Goal: Information Seeking & Learning: Learn about a topic

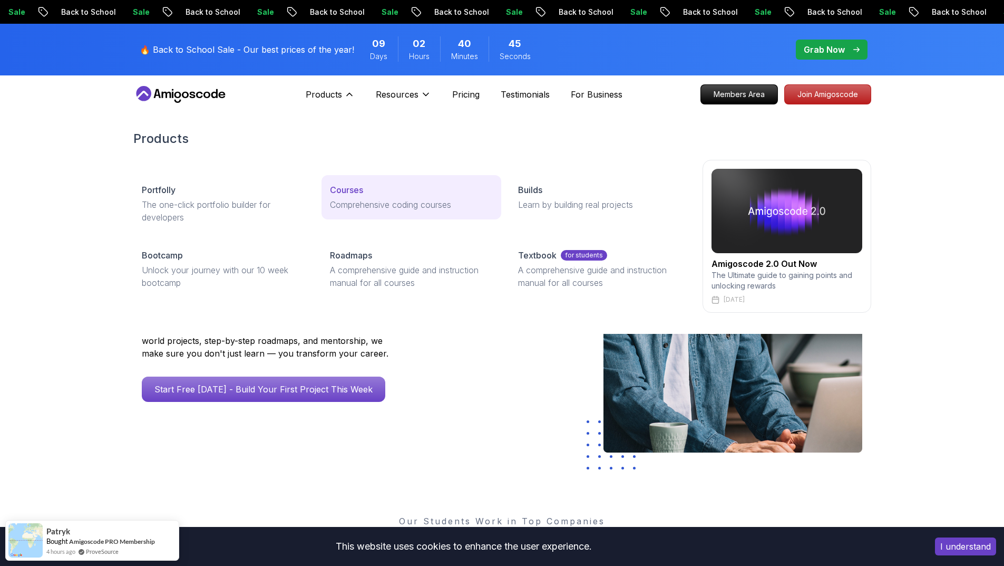
click at [380, 190] on div "Courses" at bounding box center [411, 189] width 163 height 13
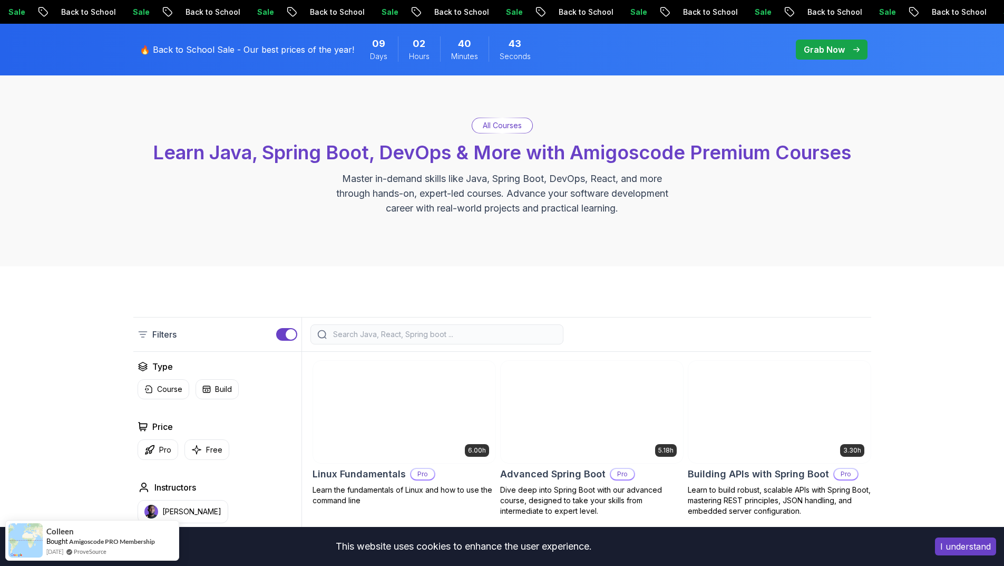
scroll to position [158, 0]
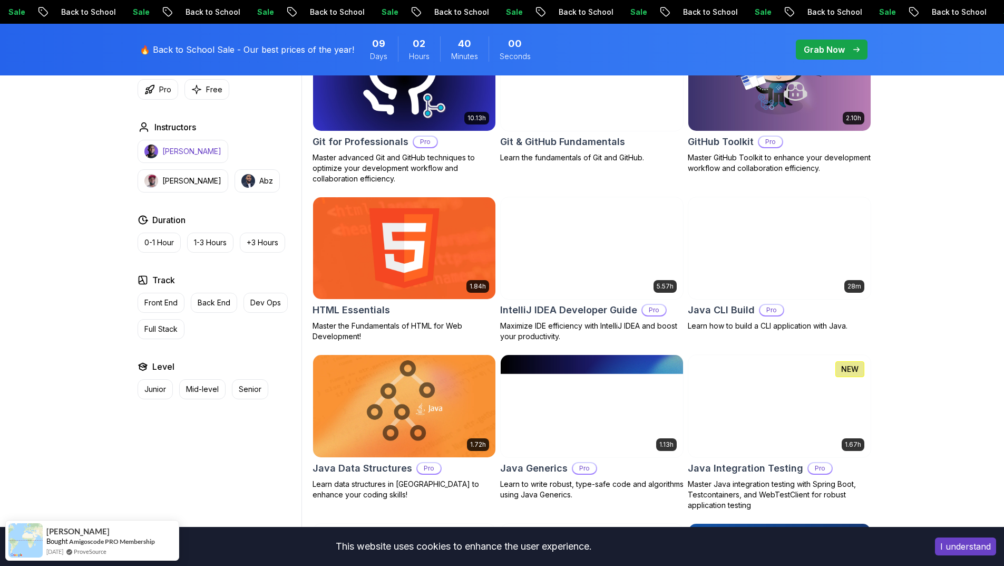
scroll to position [1160, 0]
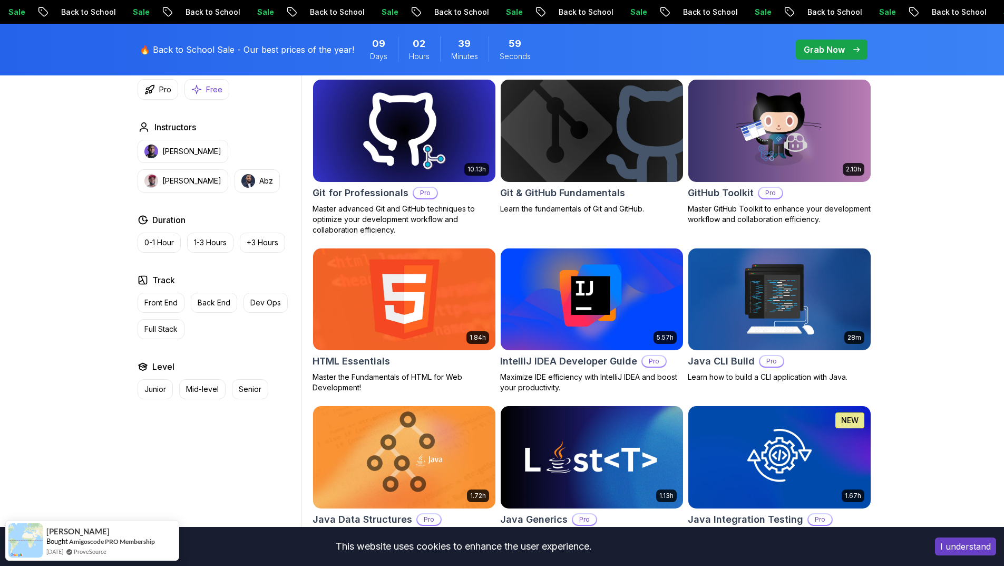
click at [206, 88] on p "Free" at bounding box center [214, 89] width 16 height 11
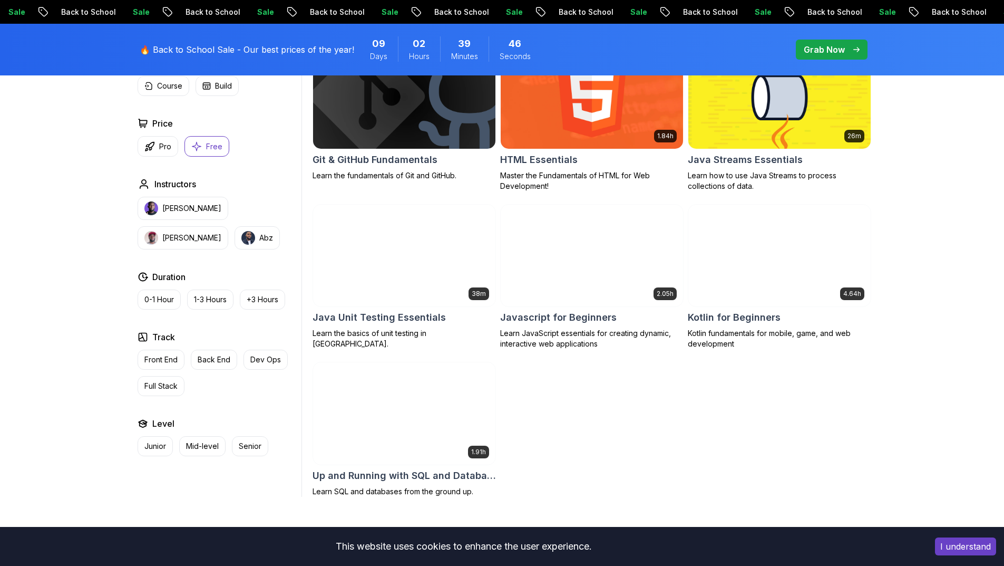
scroll to position [580, 0]
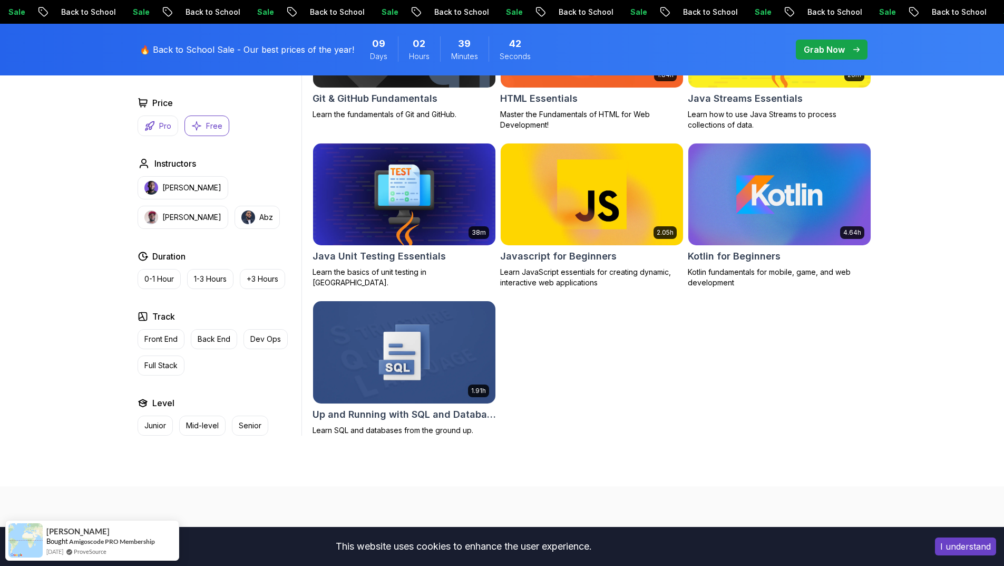
click at [155, 123] on button "Pro" at bounding box center [158, 125] width 41 height 21
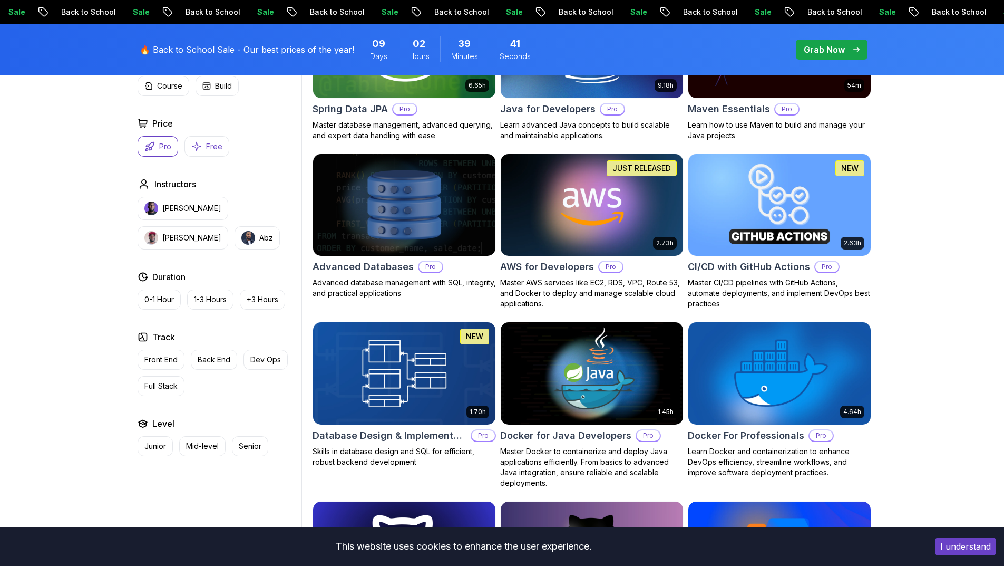
click at [213, 146] on p "Free" at bounding box center [214, 146] width 16 height 11
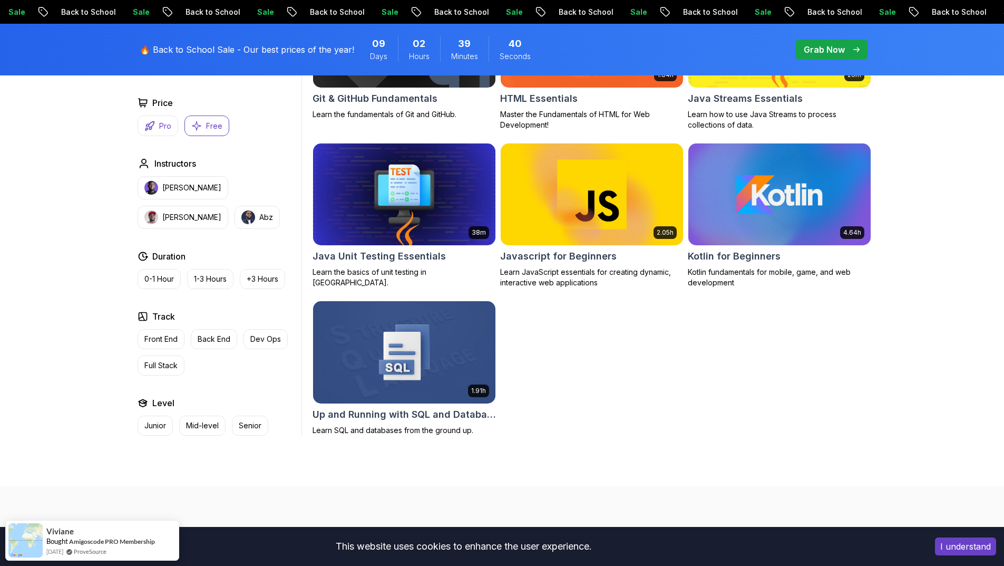
click at [163, 125] on p "Pro" at bounding box center [165, 126] width 12 height 11
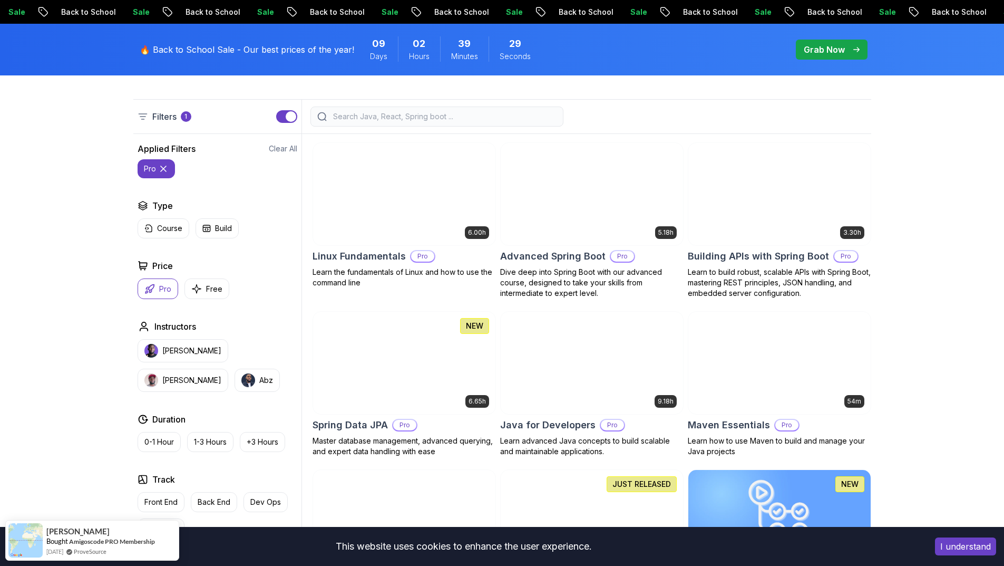
scroll to position [264, 0]
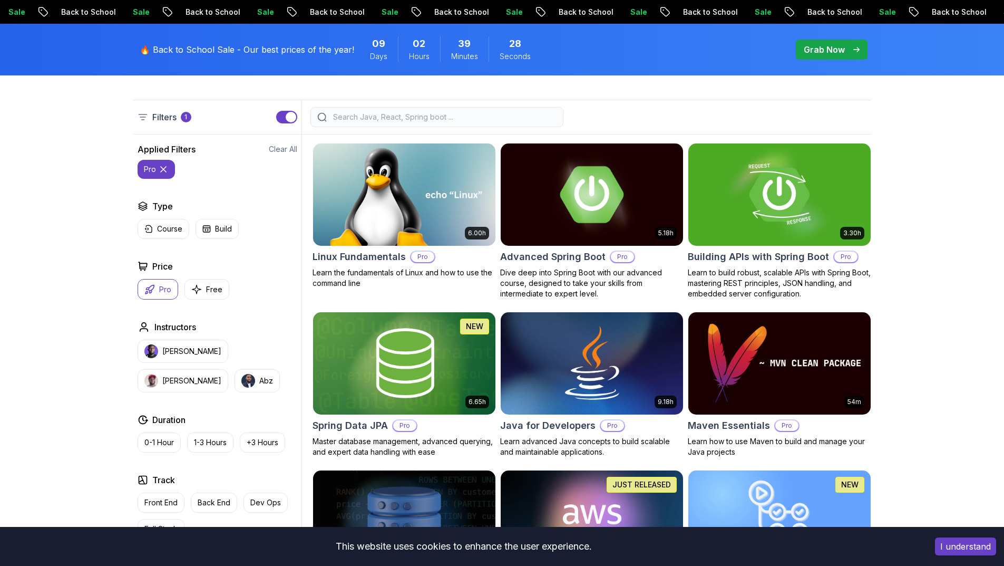
click at [573, 219] on img at bounding box center [591, 194] width 191 height 107
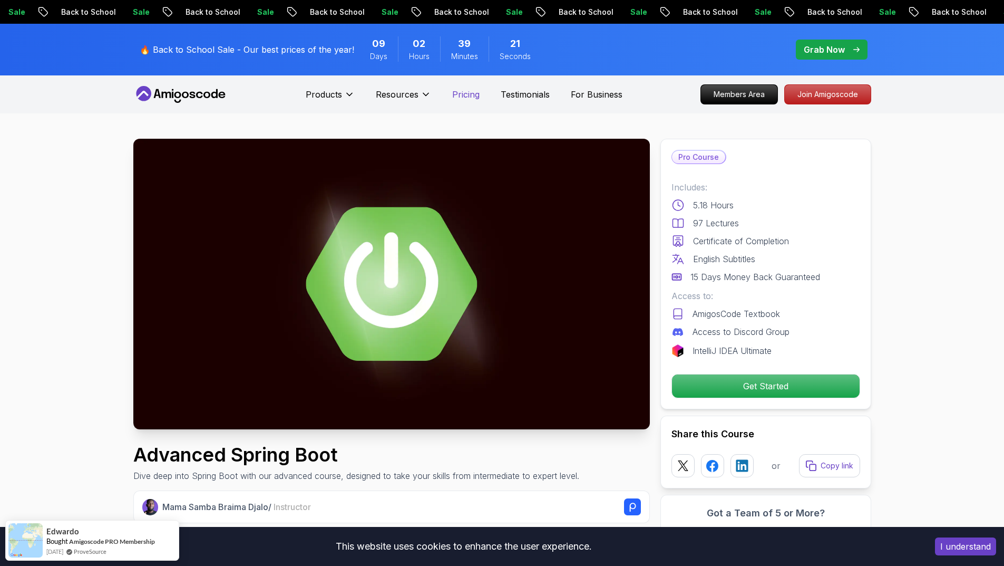
click at [465, 94] on p "Pricing" at bounding box center [465, 94] width 27 height 13
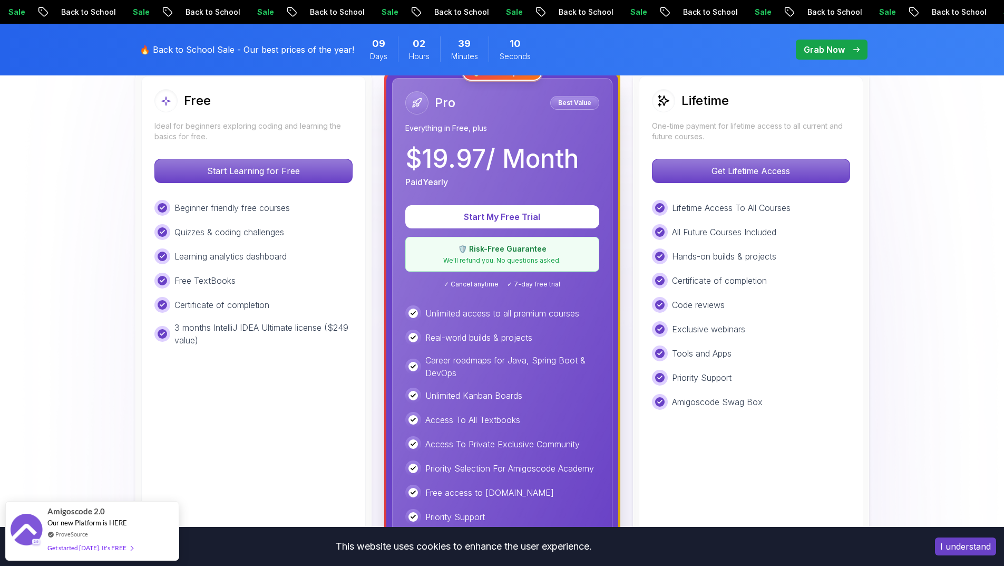
scroll to position [316, 0]
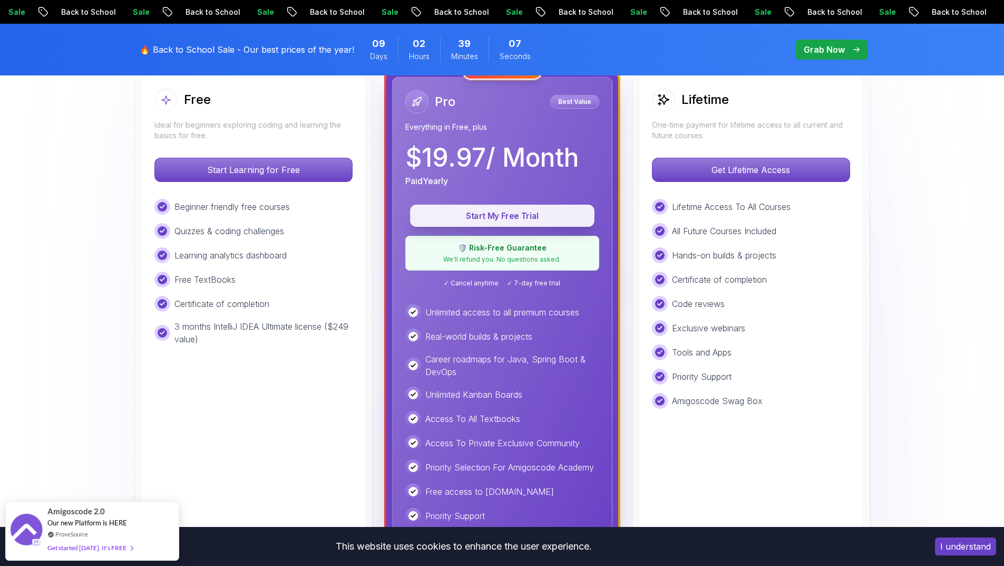
click at [491, 214] on p "Start My Free Trial" at bounding box center [502, 216] width 160 height 12
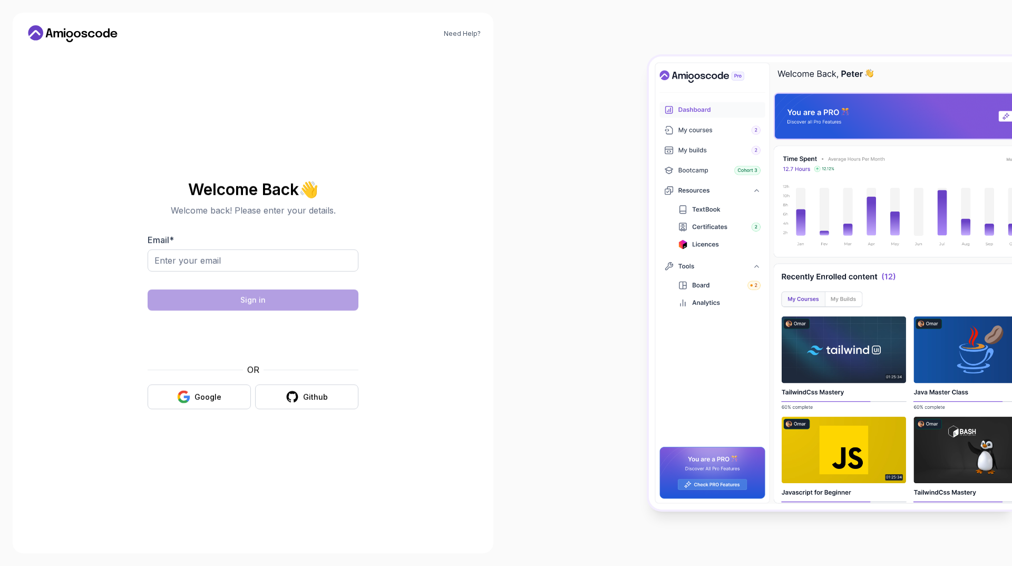
type input "[PERSON_NAME][EMAIL_ADDRESS][DOMAIN_NAME]"
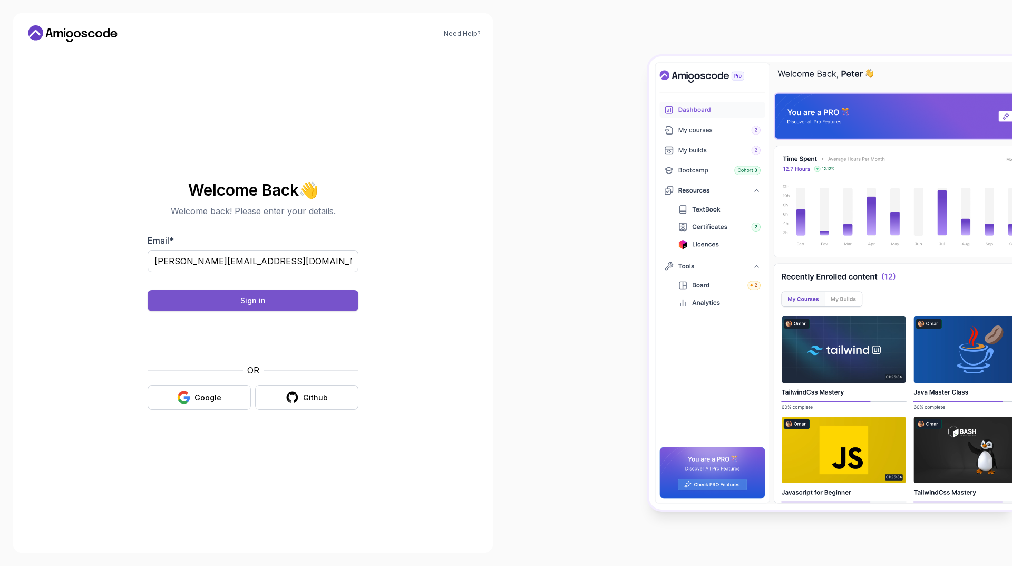
click at [278, 299] on button "Sign in" at bounding box center [253, 300] width 211 height 21
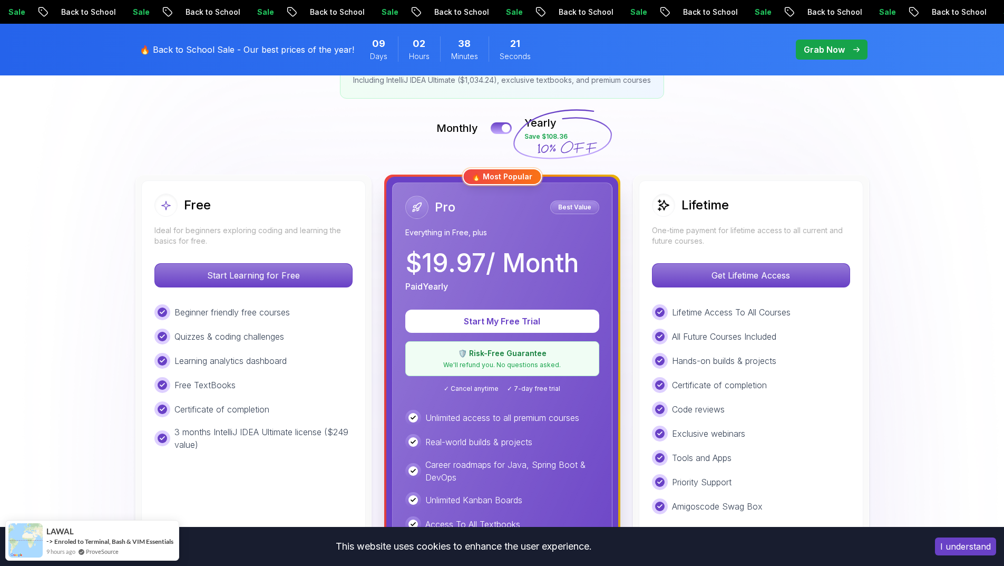
type input "[PERSON_NAME][EMAIL_ADDRESS][DOMAIN_NAME]"
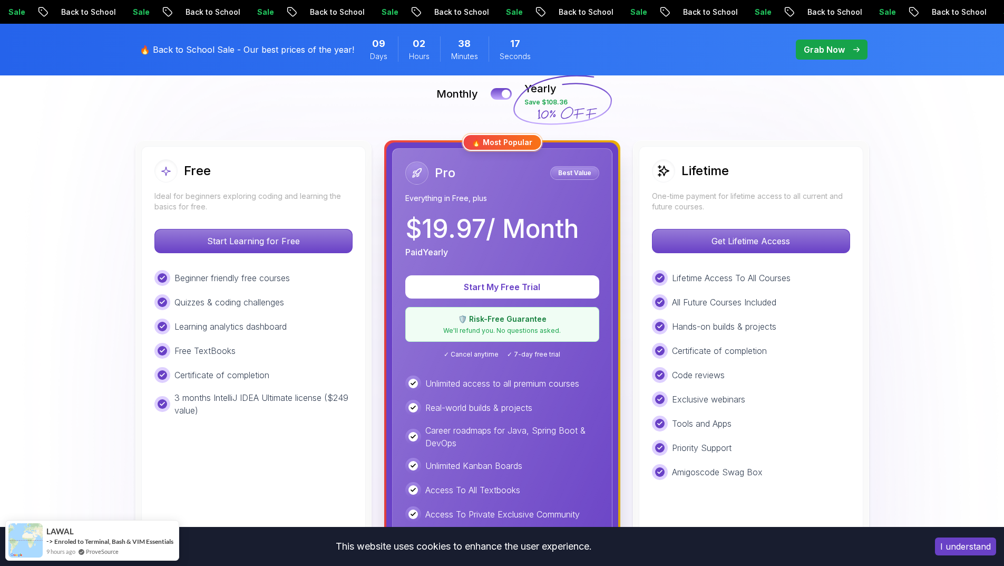
scroll to position [264, 0]
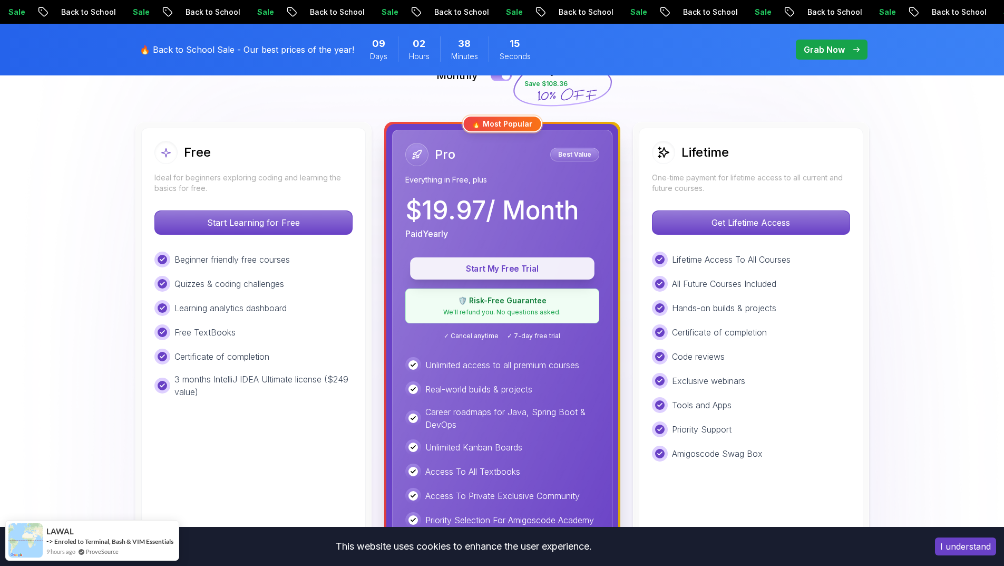
click at [519, 266] on p "Start My Free Trial" at bounding box center [502, 269] width 160 height 12
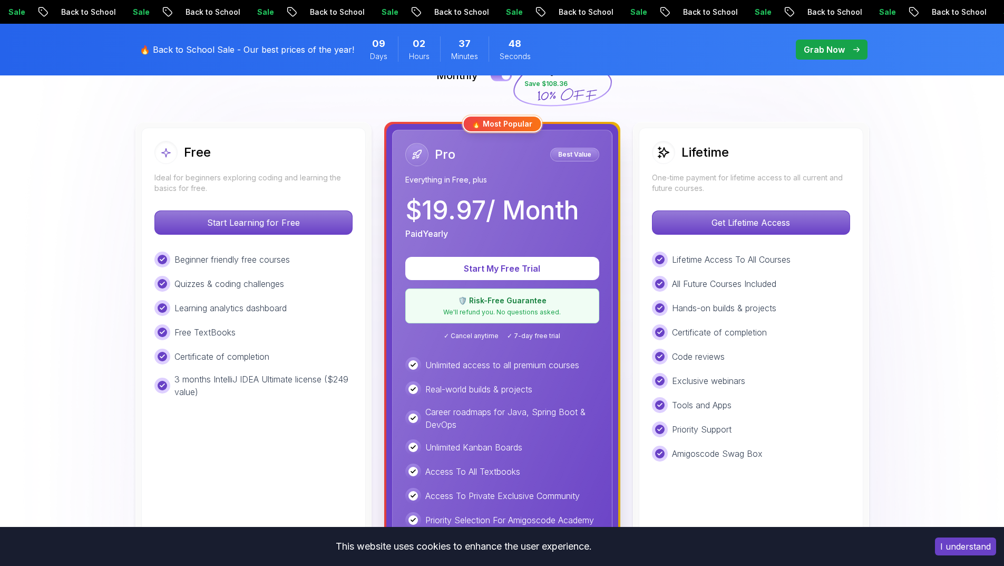
click at [747, 149] on div "Lifetime" at bounding box center [751, 152] width 198 height 23
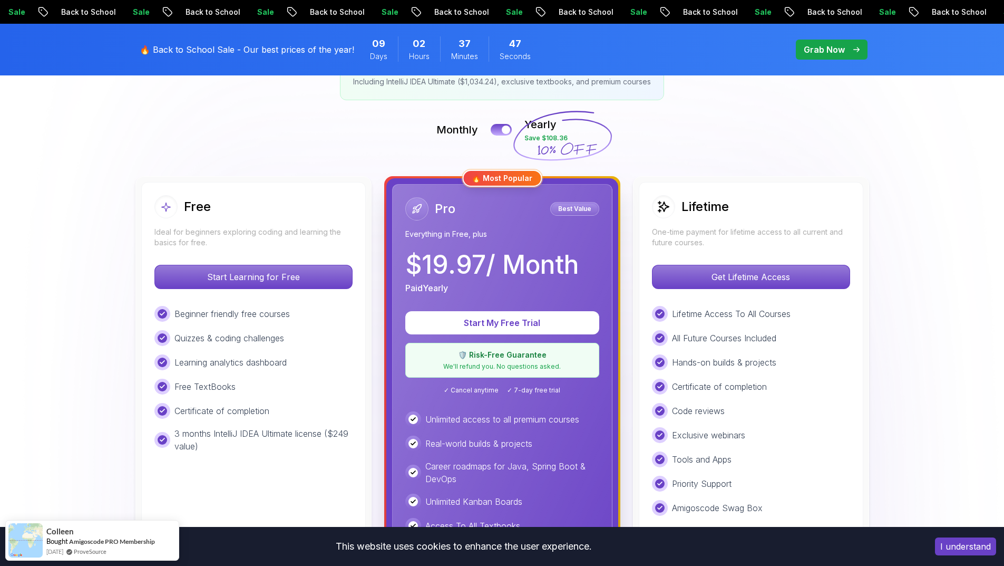
scroll to position [158, 0]
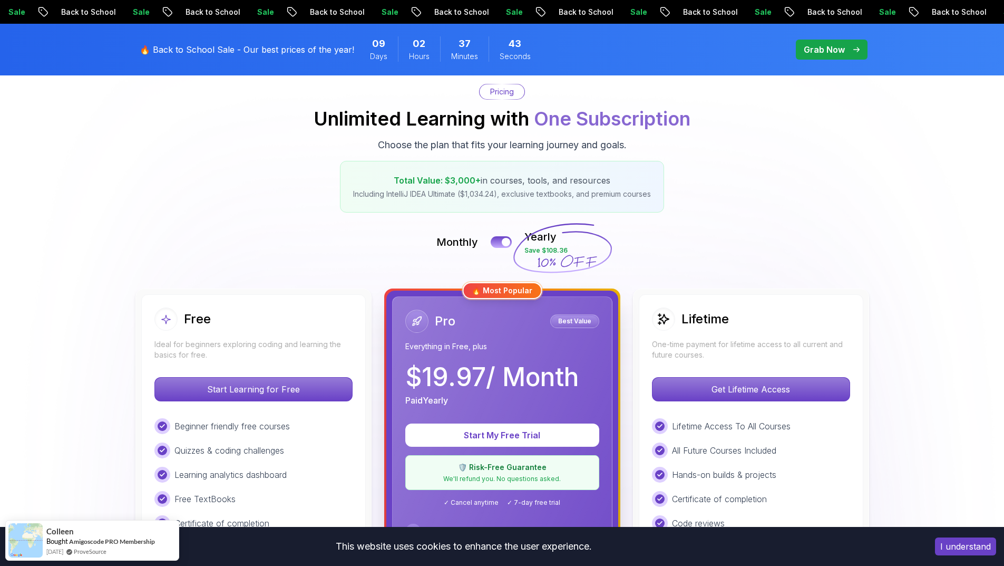
scroll to position [0, 0]
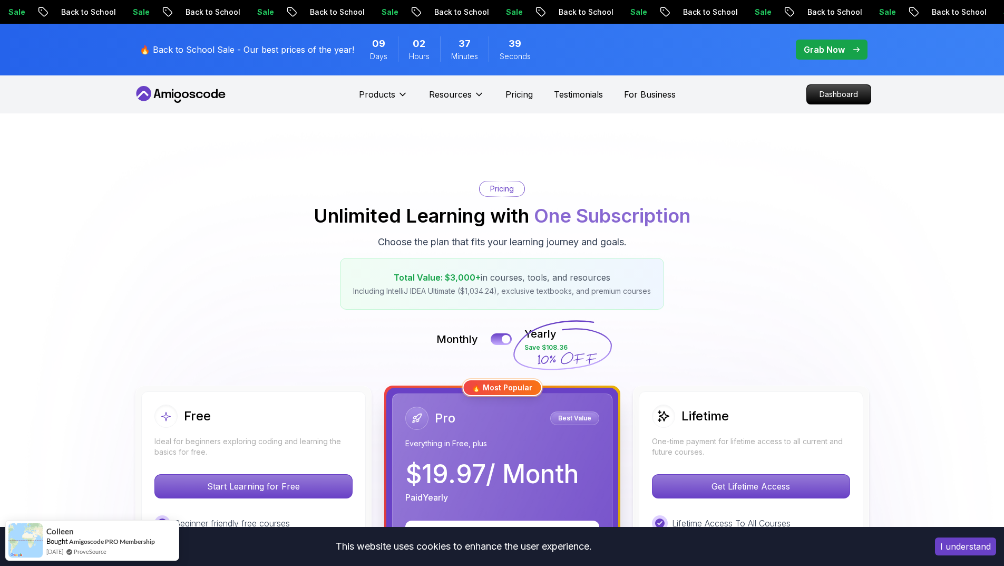
click at [837, 46] on p "Grab Now" at bounding box center [824, 49] width 41 height 13
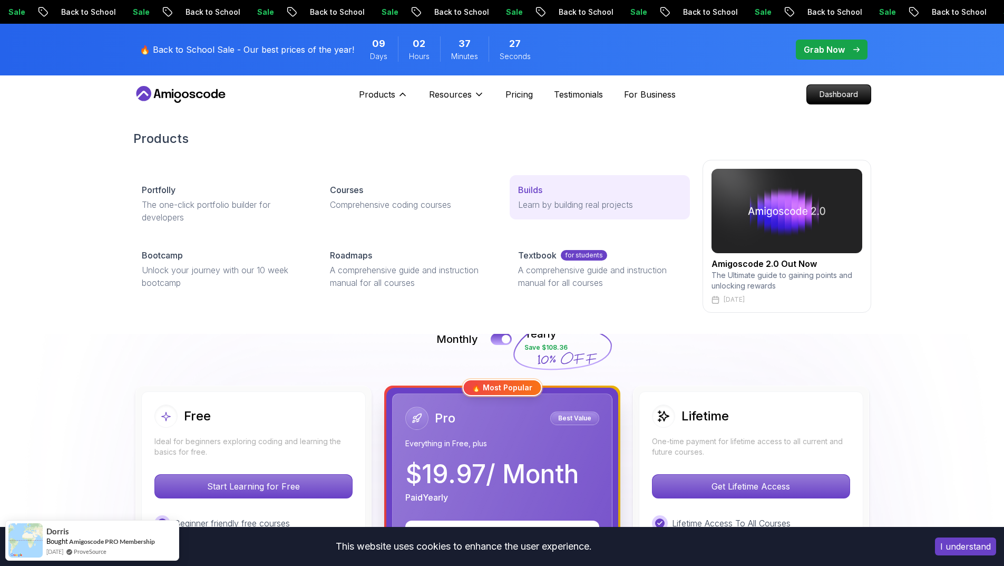
click at [557, 203] on p "Learn by building real projects" at bounding box center [599, 204] width 163 height 13
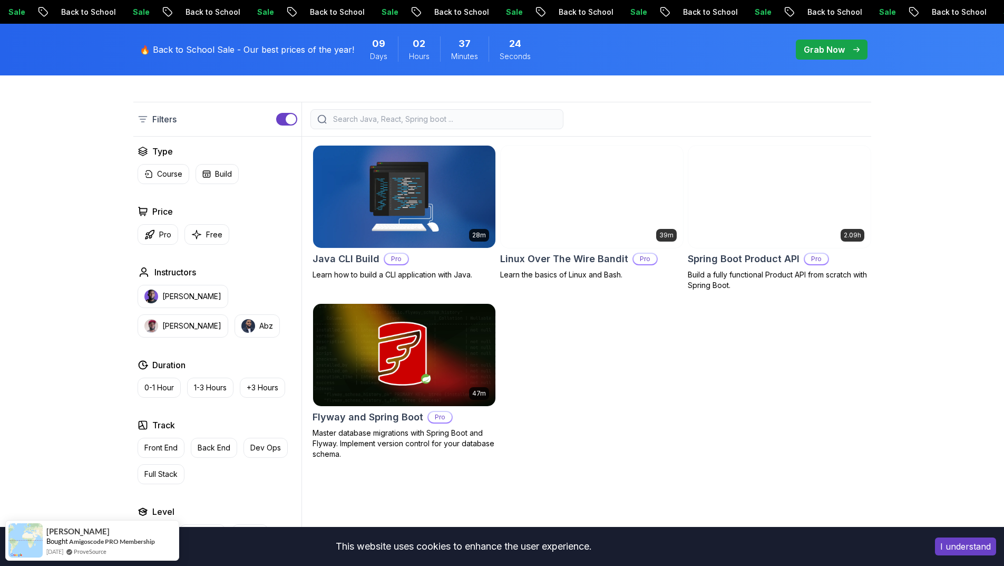
scroll to position [264, 0]
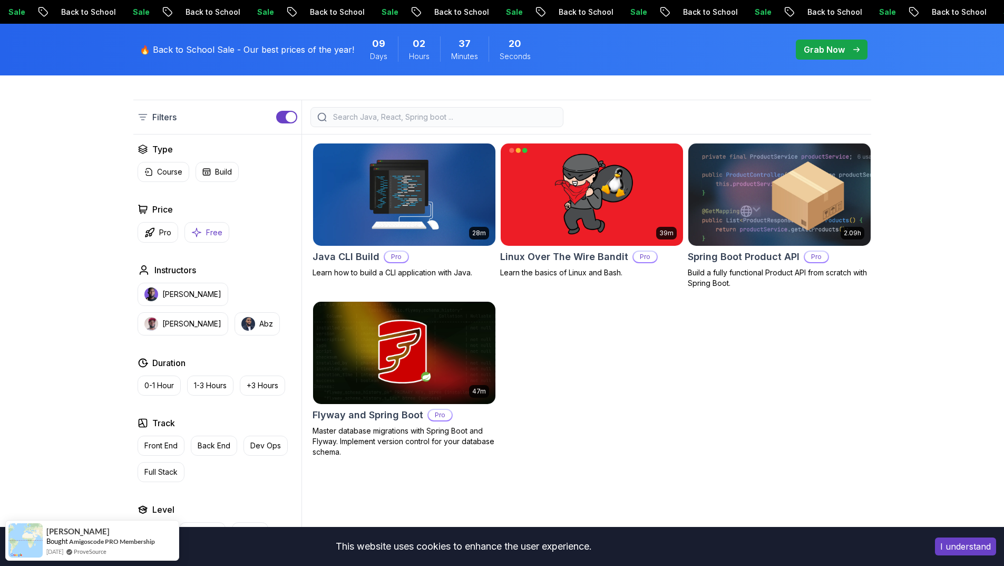
click at [201, 230] on button "Free" at bounding box center [207, 232] width 45 height 21
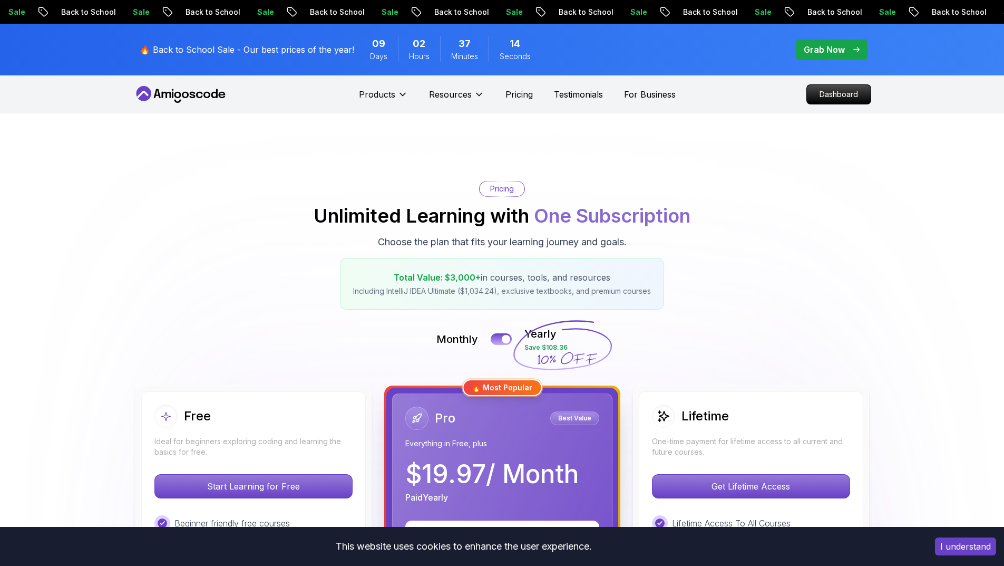
click at [671, 8] on p "Back to School" at bounding box center [707, 12] width 72 height 11
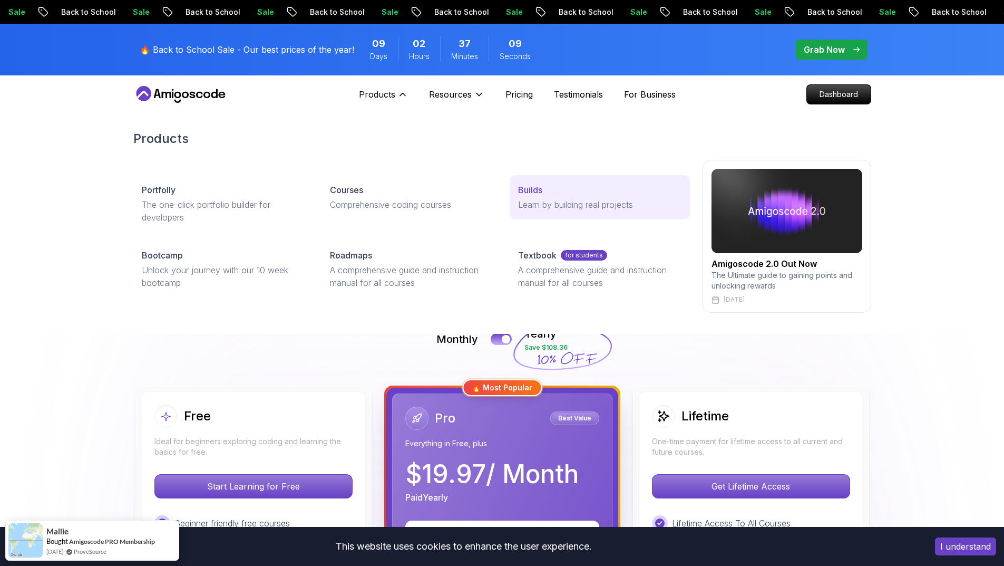
click at [557, 195] on div "Builds" at bounding box center [599, 189] width 163 height 13
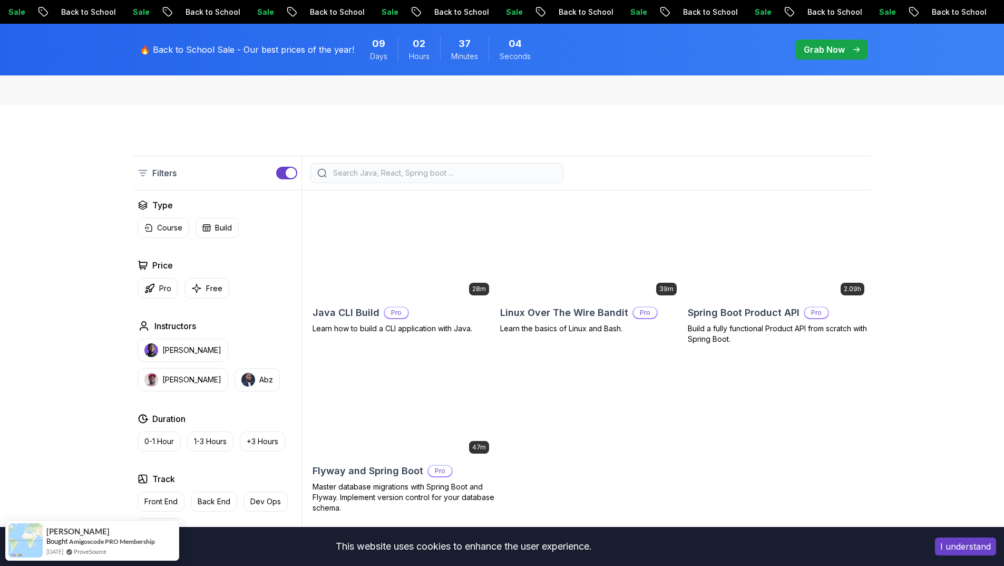
scroll to position [264, 0]
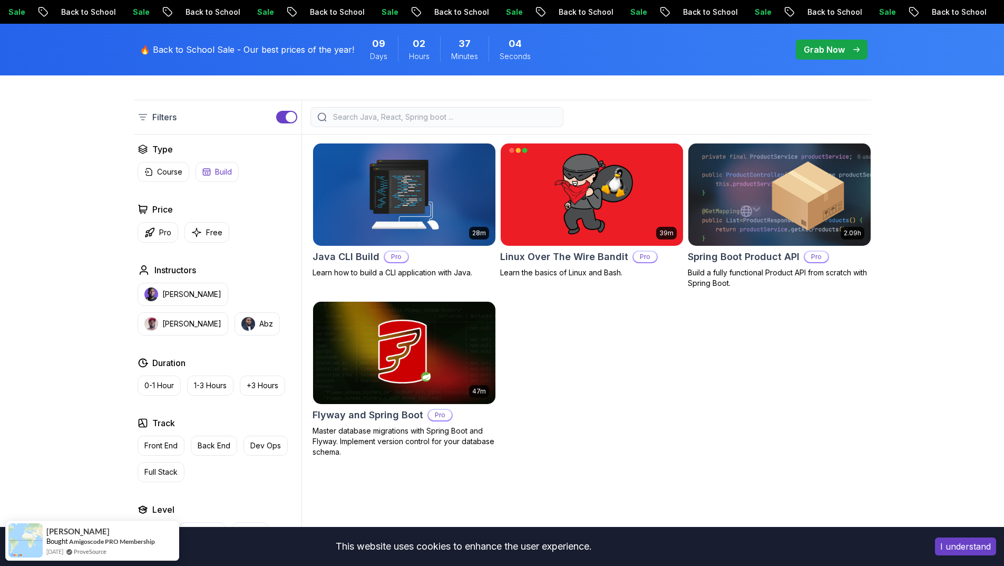
click at [218, 169] on p "Build" at bounding box center [223, 172] width 17 height 11
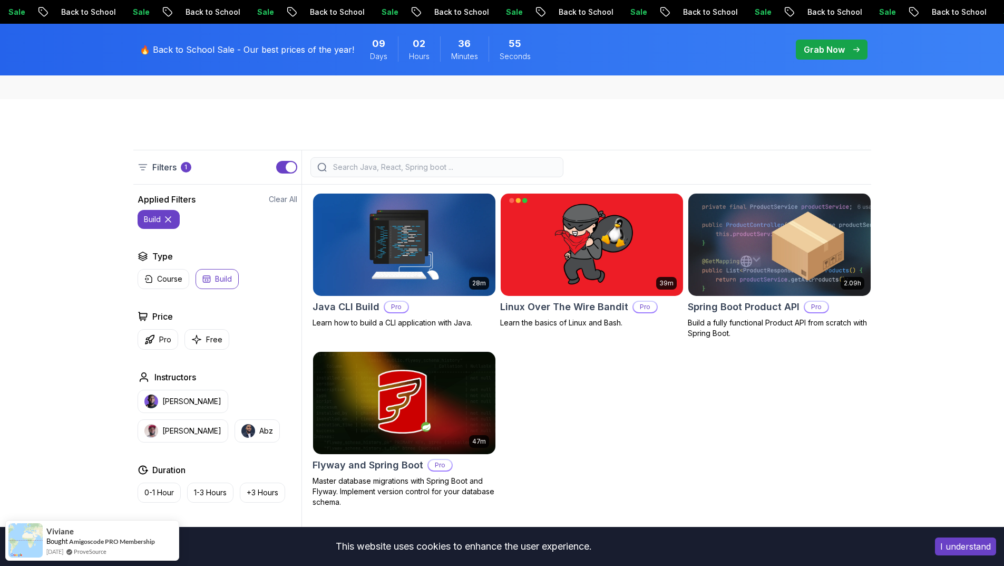
scroll to position [211, 0]
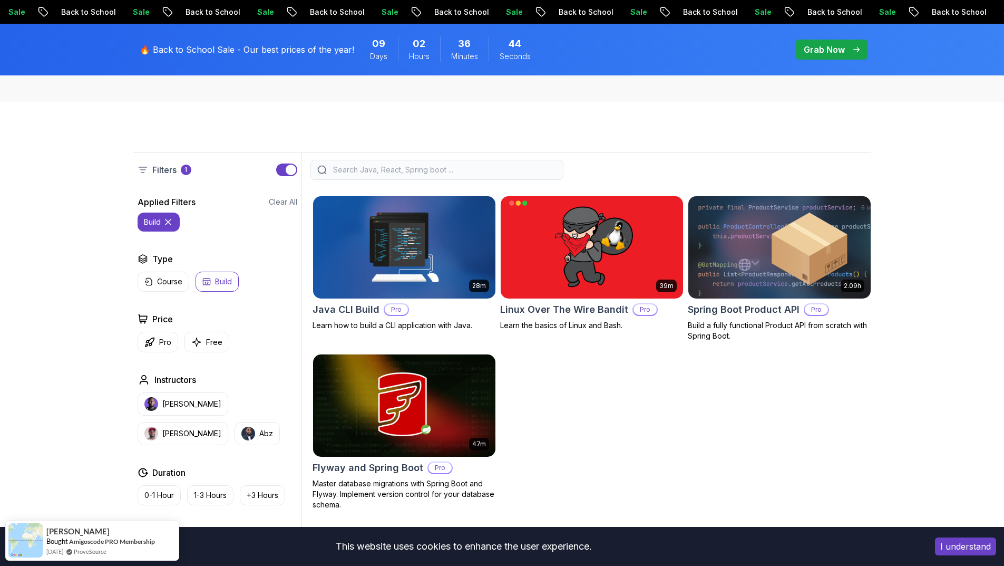
click at [716, 332] on p "Build a fully functional Product API from scratch with Spring Boot." at bounding box center [779, 330] width 183 height 21
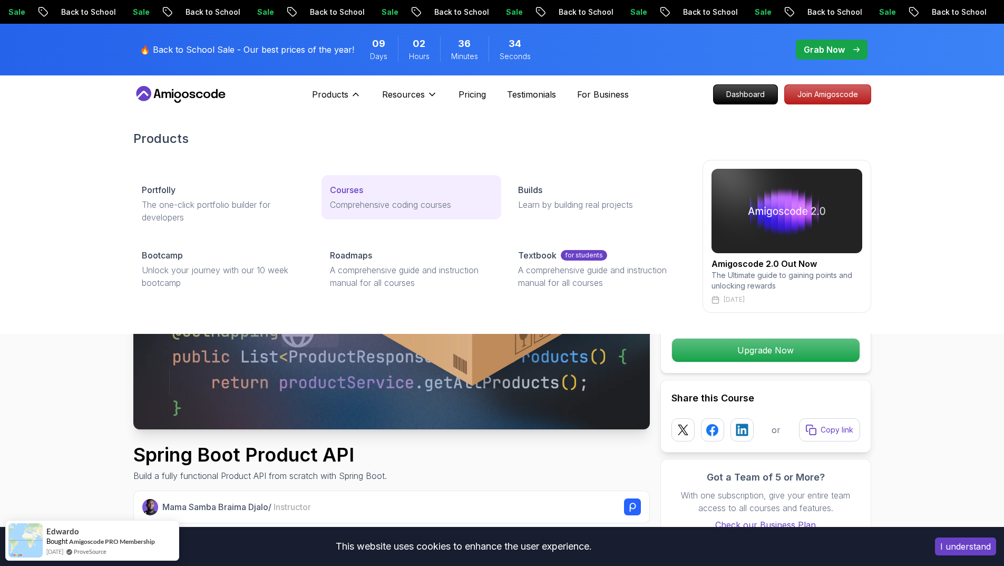
click at [369, 206] on p "Comprehensive coding courses" at bounding box center [411, 204] width 163 height 13
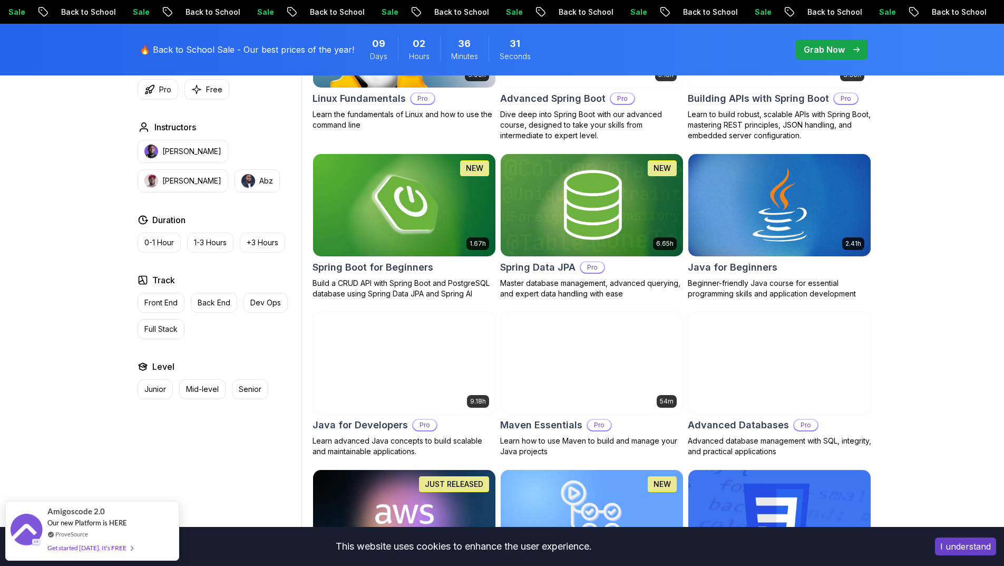
scroll to position [580, 0]
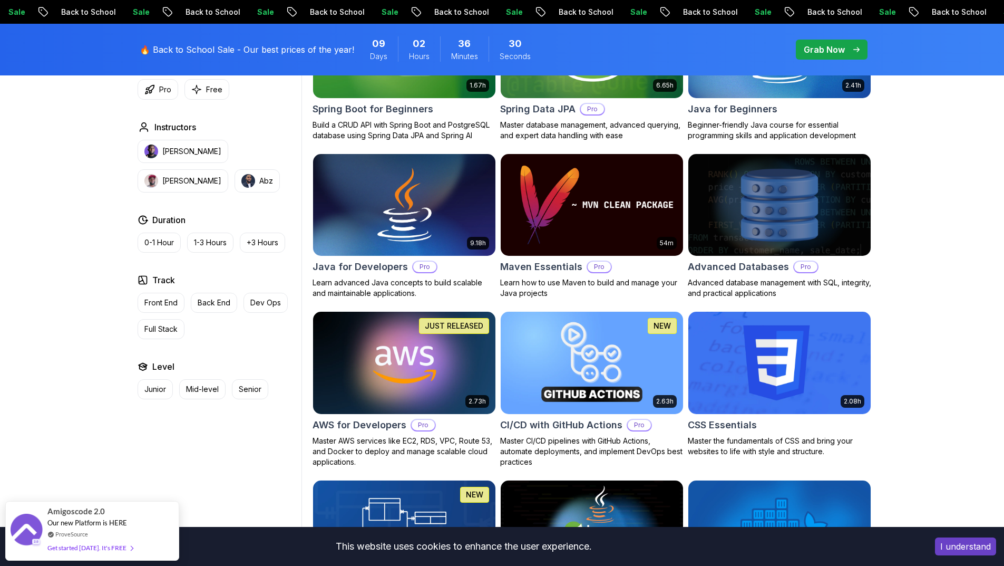
click at [755, 262] on h2 "Advanced Databases" at bounding box center [738, 266] width 101 height 15
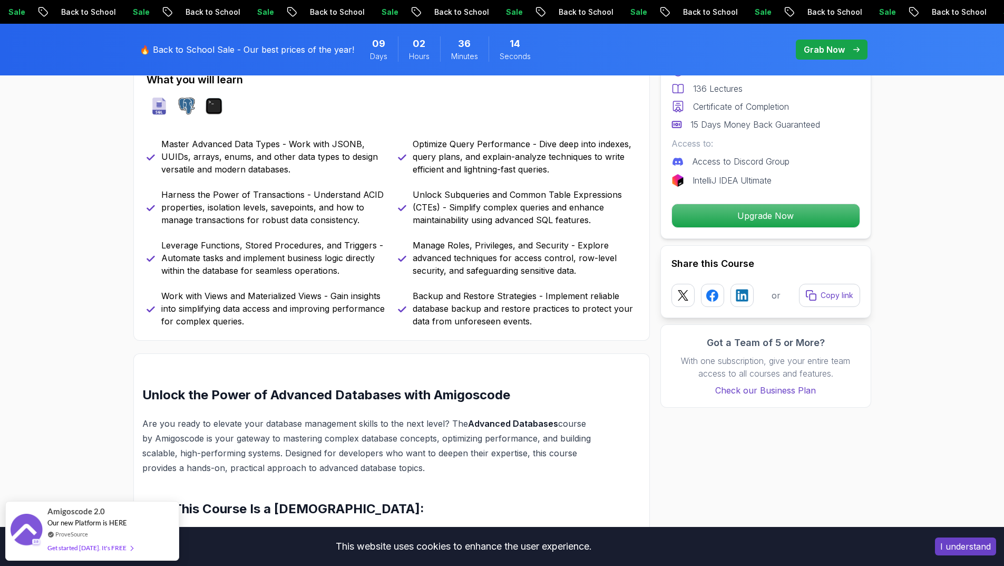
scroll to position [475, 0]
